Goal: Check status

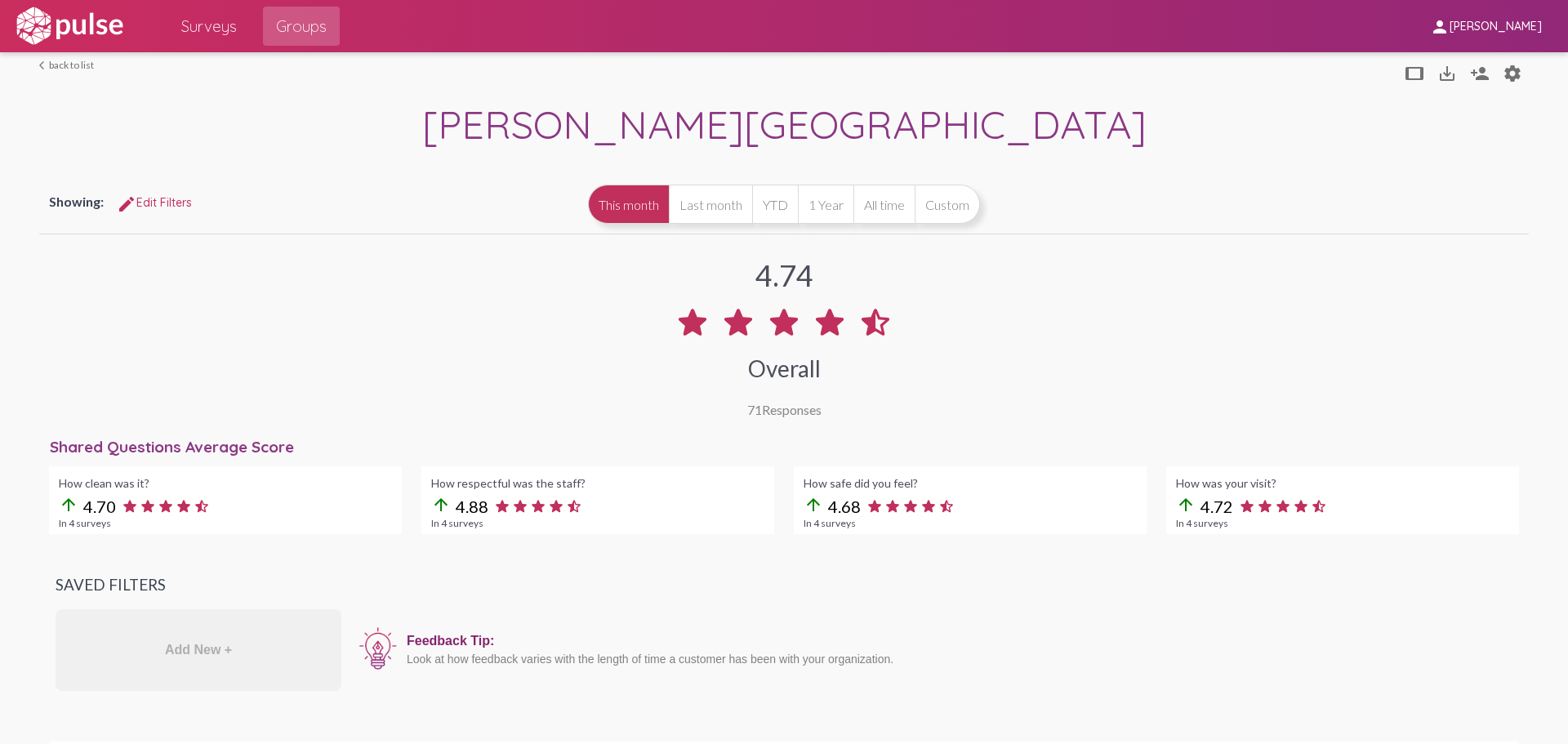
scroll to position [1470, 0]
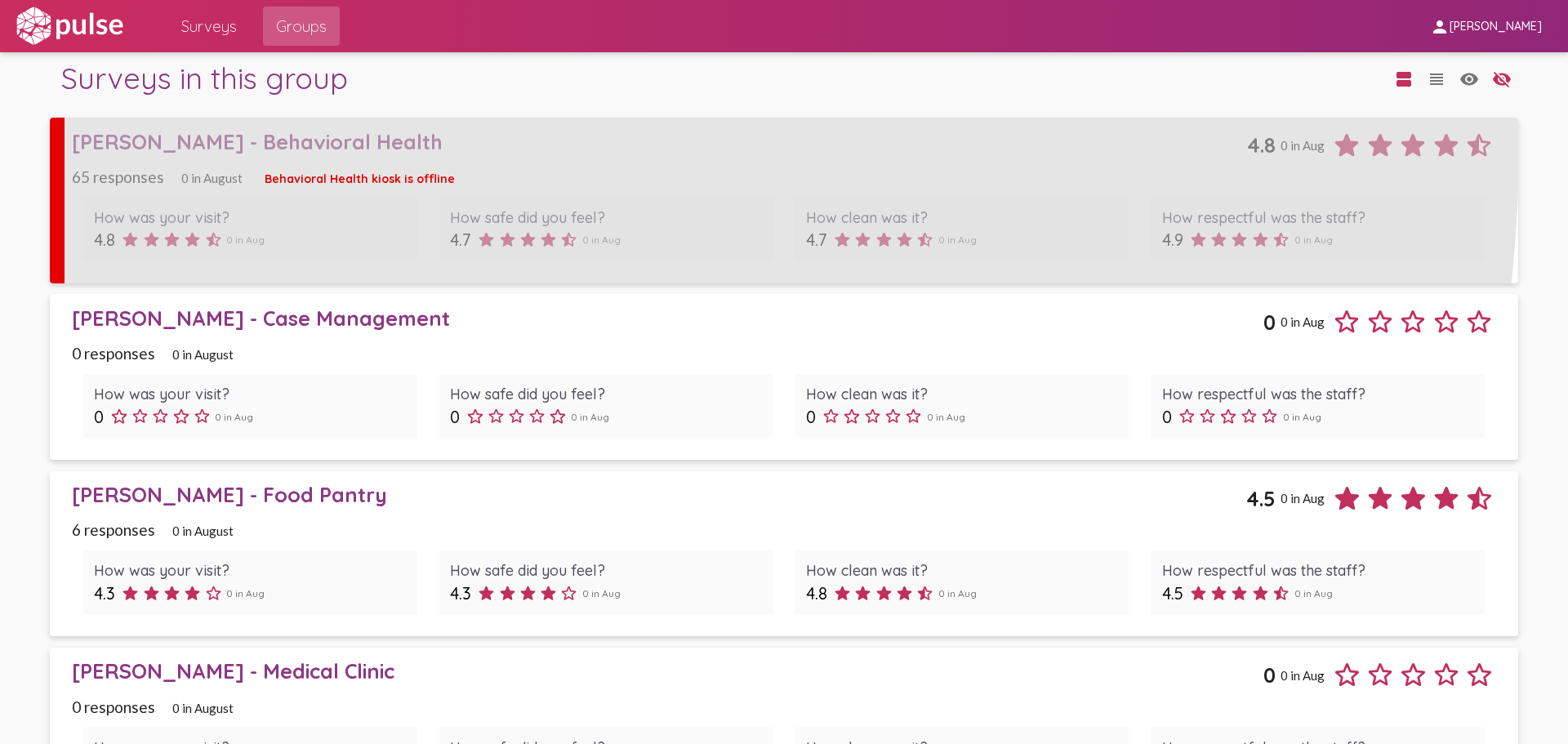
click at [251, 144] on div "[PERSON_NAME] - Behavioral Health" at bounding box center [659, 142] width 1174 height 26
